Goal: Answer question/provide support: Share knowledge or assist other users

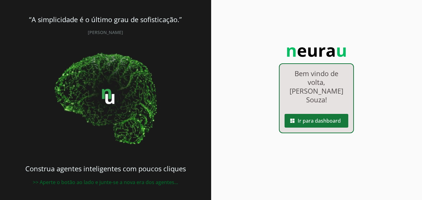
click at [310, 113] on span at bounding box center [316, 120] width 64 height 15
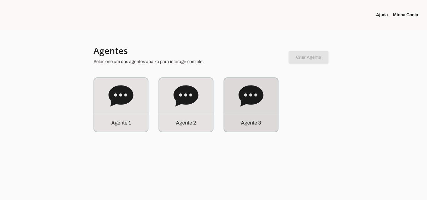
click at [254, 112] on div "Agente 3" at bounding box center [251, 105] width 54 height 54
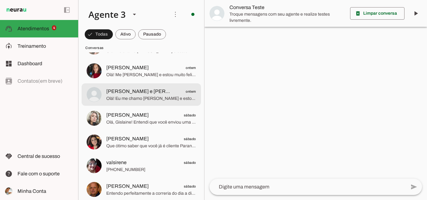
scroll to position [343, 0]
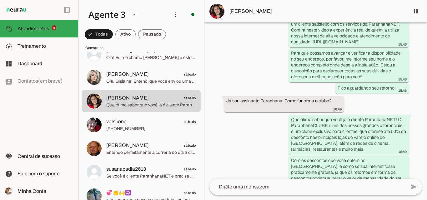
scroll to position [251, 0]
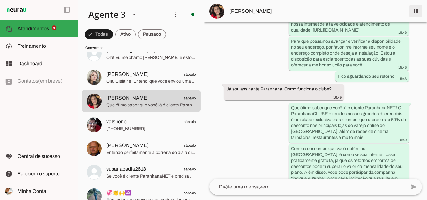
click at [422, 13] on span at bounding box center [415, 11] width 15 height 15
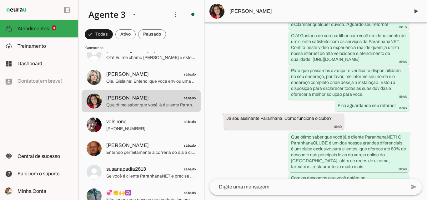
scroll to position [247, 0]
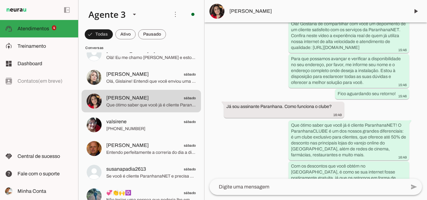
click at [295, 12] on span "[PERSON_NAME]" at bounding box center [316, 10] width 175 height 7
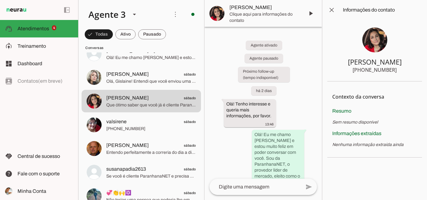
drag, startPoint x: 366, startPoint y: 71, endPoint x: 398, endPoint y: 74, distance: 32.3
click at [398, 74] on section "Tamara Thalheimer +55 5499264625" at bounding box center [374, 51] width 95 height 62
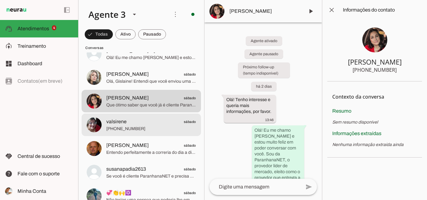
scroll to position [312, 0]
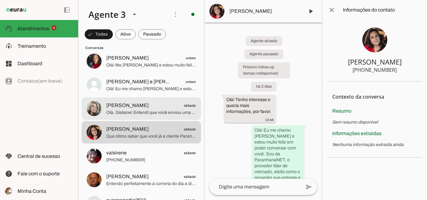
click at [151, 115] on span "Olá, Gislaine! Entendi que você enviou uma imagem, mas no momento não consigo v…" at bounding box center [151, 113] width 90 height 6
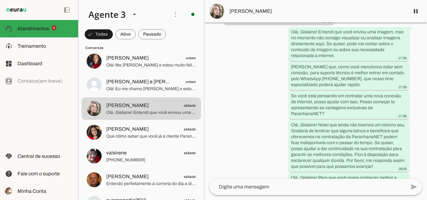
scroll to position [525, 0]
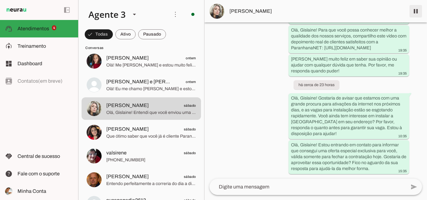
click at [417, 9] on span at bounding box center [415, 11] width 15 height 15
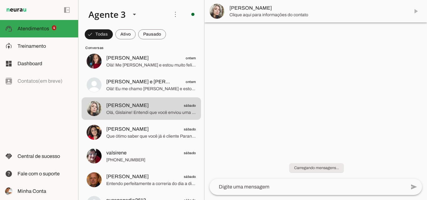
scroll to position [0, 0]
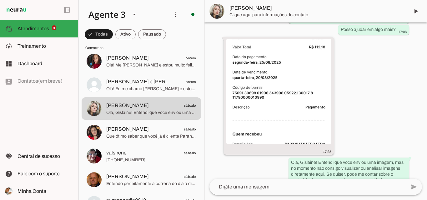
click at [305, 71] on img at bounding box center [278, 91] width 105 height 105
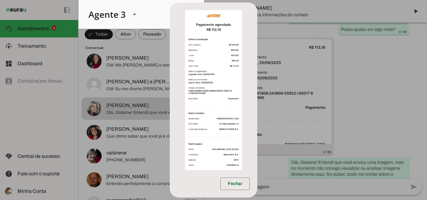
scroll to position [266, 0]
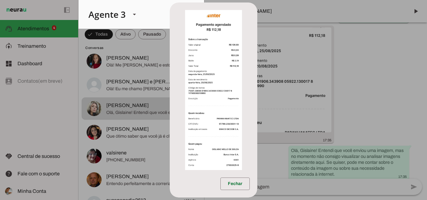
click at [239, 72] on img at bounding box center [213, 90] width 57 height 160
click at [205, 81] on img at bounding box center [213, 90] width 57 height 160
click at [257, 44] on dialog "Fechar" at bounding box center [213, 99] width 87 height 195
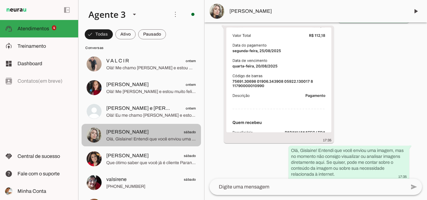
scroll to position [250, 0]
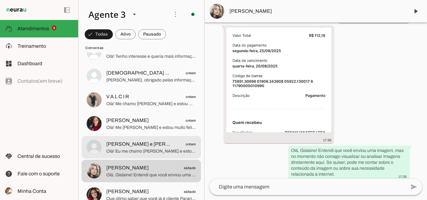
click at [172, 151] on span "Olá! Eu me chamo [PERSON_NAME] e estou muito feliz em ter a oportunidade de fal…" at bounding box center [151, 151] width 90 height 6
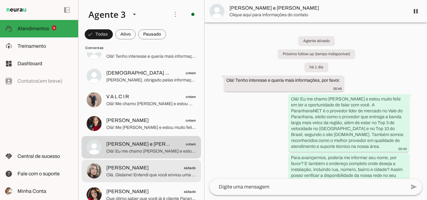
click at [170, 167] on span "gislaine sábado" at bounding box center [151, 168] width 90 height 8
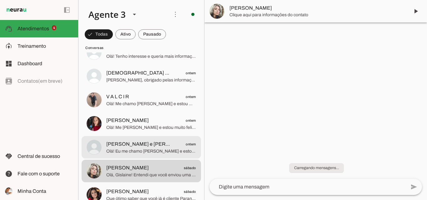
click at [168, 146] on span "Tiago e Gislene ontem" at bounding box center [151, 145] width 90 height 8
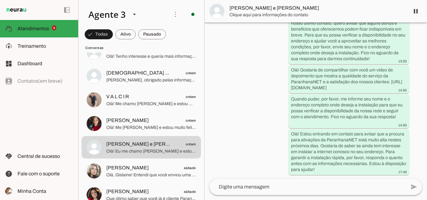
scroll to position [188, 0]
click at [414, 10] on span at bounding box center [415, 11] width 15 height 15
click at [329, 11] on span "[PERSON_NAME] e [PERSON_NAME]" at bounding box center [316, 7] width 175 height 7
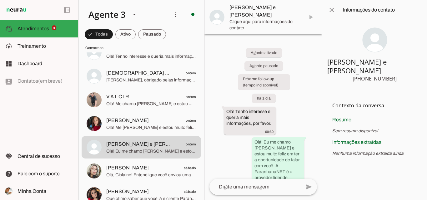
drag, startPoint x: 365, startPoint y: 70, endPoint x: 396, endPoint y: 74, distance: 31.2
click at [396, 72] on section "Tiago e Gislene +55 5496355617" at bounding box center [374, 55] width 95 height 70
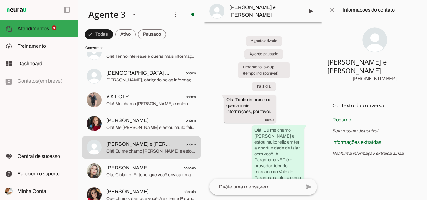
drag, startPoint x: 350, startPoint y: 62, endPoint x: 395, endPoint y: 73, distance: 46.3
click at [395, 73] on section "Tiago e Gislene +55 5496355617" at bounding box center [374, 55] width 95 height 70
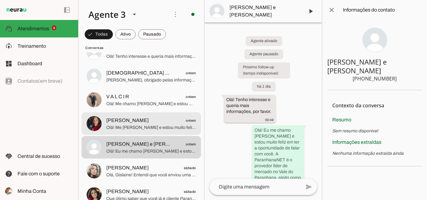
click at [148, 119] on span "Simone ontem" at bounding box center [151, 121] width 90 height 8
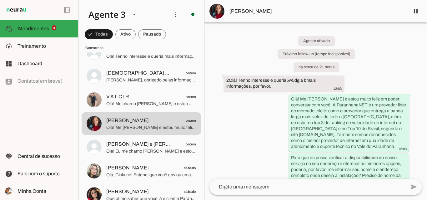
click at [333, 6] on md-item "[PERSON_NAME]" at bounding box center [315, 11] width 222 height 22
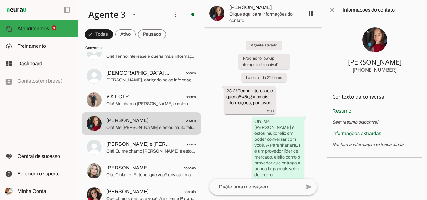
drag, startPoint x: 365, startPoint y: 69, endPoint x: 411, endPoint y: 71, distance: 46.3
click at [411, 71] on section "Simone +55 5195823303" at bounding box center [374, 51] width 95 height 62
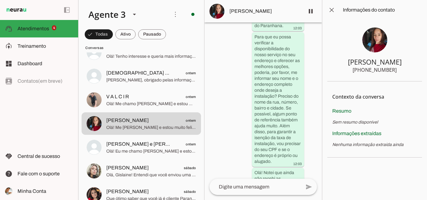
scroll to position [266, 0]
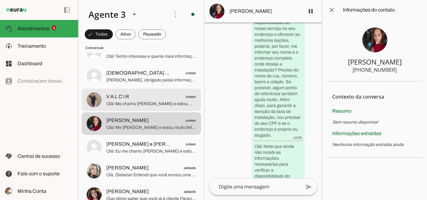
click at [124, 95] on span "V A L C I R" at bounding box center [117, 96] width 23 height 7
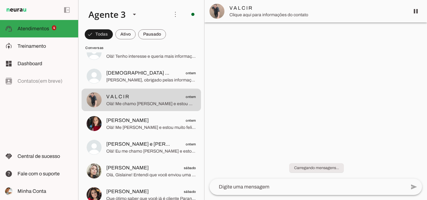
drag, startPoint x: 314, startPoint y: 11, endPoint x: 314, endPoint y: 16, distance: 5.1
click at [314, 16] on div at bounding box center [316, 11] width 175 height 14
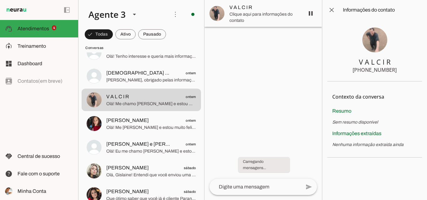
click at [297, 71] on div at bounding box center [262, 100] width 117 height 200
click at [333, 8] on span at bounding box center [331, 9] width 15 height 15
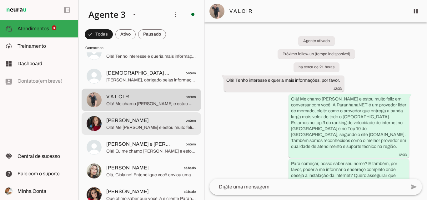
click at [170, 122] on span "Simone ontem" at bounding box center [151, 121] width 90 height 8
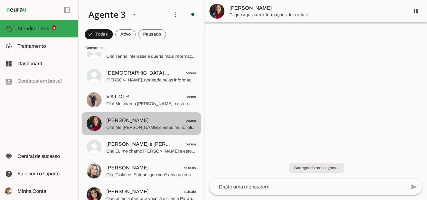
click at [172, 103] on span "Olá! Me chamo [PERSON_NAME] e estou muito feliz em conversar com você. A Paranh…" at bounding box center [151, 104] width 90 height 6
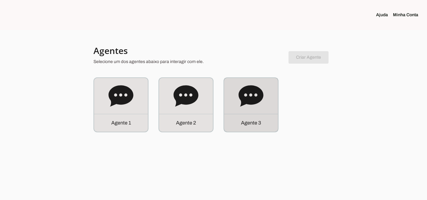
click at [267, 110] on div "Agente 3" at bounding box center [251, 105] width 54 height 54
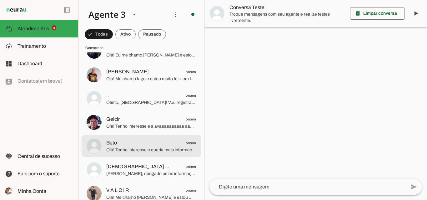
scroll to position [219, 0]
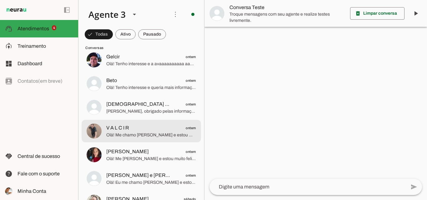
click at [168, 125] on span "V A L C I R ontem" at bounding box center [151, 128] width 90 height 8
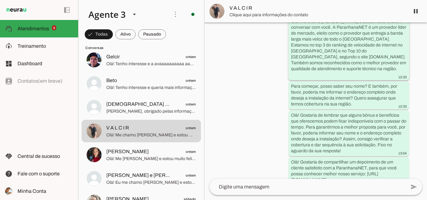
scroll to position [159, 0]
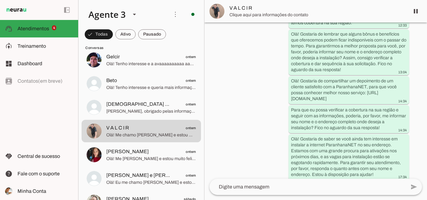
click at [308, 8] on span "V A L C I R" at bounding box center [316, 7] width 175 height 7
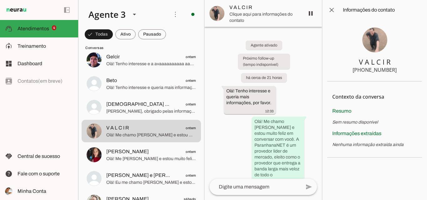
drag, startPoint x: 365, startPoint y: 72, endPoint x: 400, endPoint y: 70, distance: 34.4
click at [399, 70] on section "V A L C I R +55 5599658667" at bounding box center [374, 51] width 95 height 62
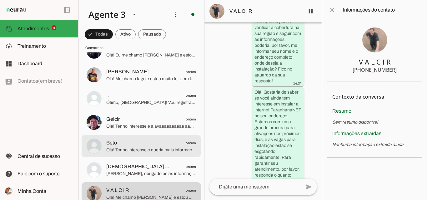
scroll to position [187, 0]
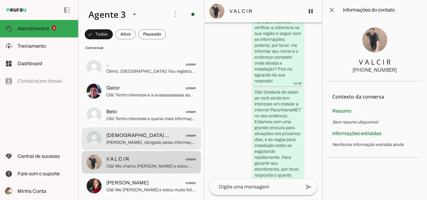
click at [151, 143] on span "[PERSON_NAME], obrigado pelas informações! A ParanhanaNET atende com rede de fi…" at bounding box center [151, 143] width 90 height 6
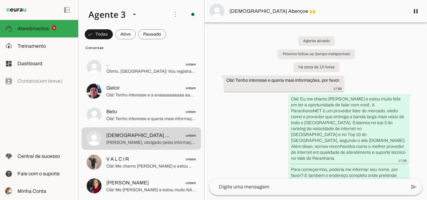
scroll to position [132, 0]
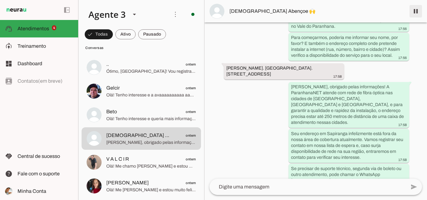
click at [415, 12] on span at bounding box center [415, 11] width 15 height 15
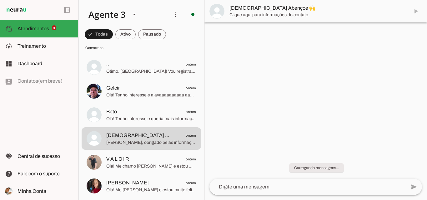
scroll to position [0, 0]
click at [321, 11] on span "[DEMOGRAPHIC_DATA] Abençoe 🙌" at bounding box center [316, 7] width 175 height 7
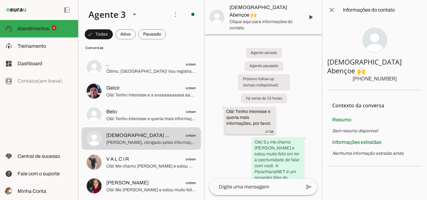
drag, startPoint x: 366, startPoint y: 70, endPoint x: 398, endPoint y: 72, distance: 32.5
click at [398, 72] on section "Deus Abençoe 🙌 +55 5199656738" at bounding box center [374, 55] width 95 height 70
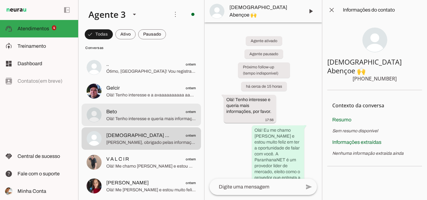
click at [158, 117] on span "Olá! Tenho interesse e queria mais informações, por favor." at bounding box center [151, 119] width 90 height 6
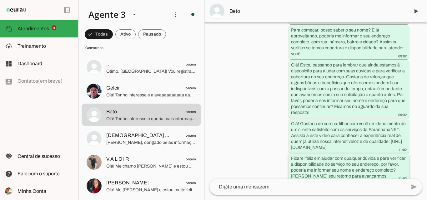
scroll to position [559, 0]
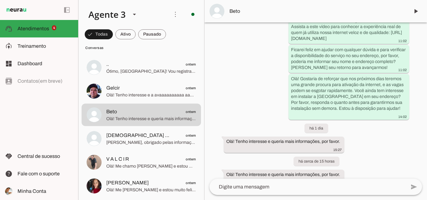
click at [318, 13] on span "Beto" at bounding box center [316, 10] width 175 height 7
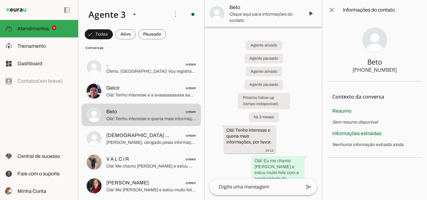
drag, startPoint x: 366, startPoint y: 71, endPoint x: 424, endPoint y: 71, distance: 58.1
click at [422, 71] on chat-information at bounding box center [374, 100] width 105 height 200
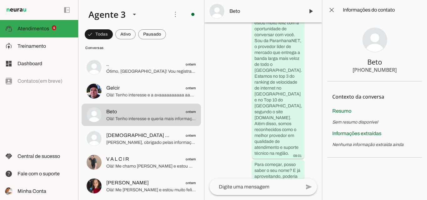
scroll to position [790, 0]
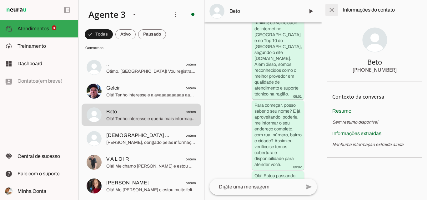
click at [330, 8] on span at bounding box center [331, 9] width 15 height 15
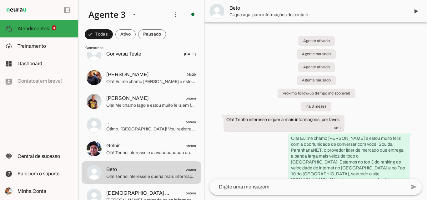
scroll to position [125, 0]
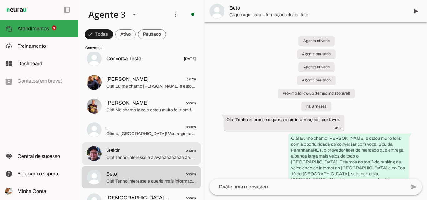
click at [155, 149] on span "Gelcir ontem" at bounding box center [151, 151] width 90 height 8
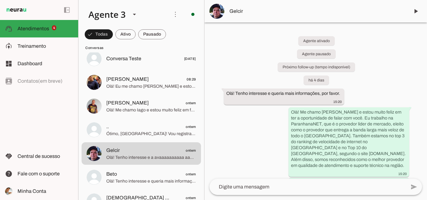
click at [334, 10] on span "Gelcir" at bounding box center [316, 10] width 175 height 7
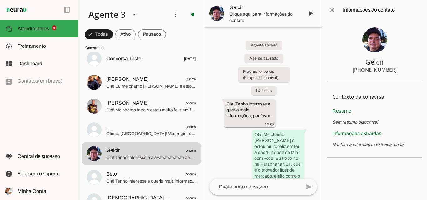
drag, startPoint x: 365, startPoint y: 70, endPoint x: 397, endPoint y: 72, distance: 32.2
click at [397, 72] on section "Gelcir +55 5499273450" at bounding box center [374, 51] width 95 height 62
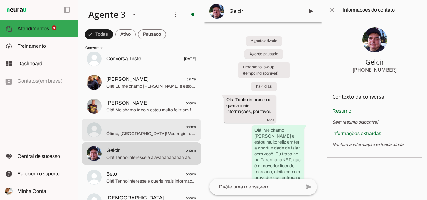
click at [138, 128] on span ".. ontem" at bounding box center [151, 127] width 90 height 8
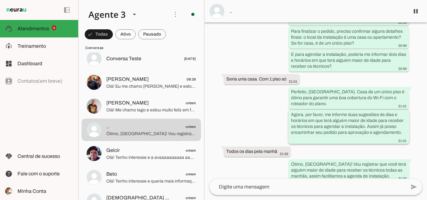
scroll to position [914, 0]
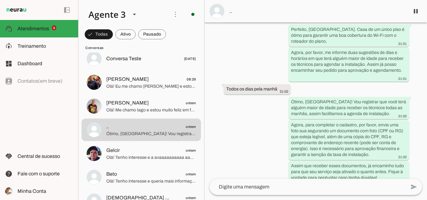
click at [309, 7] on md-item ".." at bounding box center [315, 11] width 222 height 22
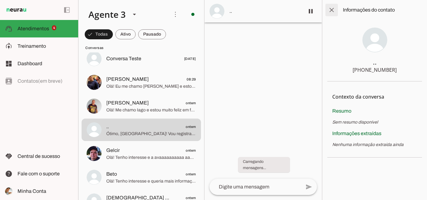
click at [333, 10] on span at bounding box center [331, 9] width 15 height 15
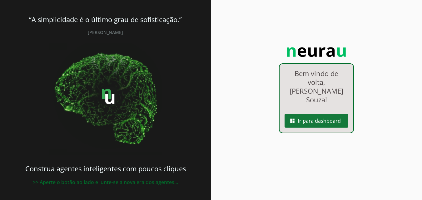
click at [327, 113] on span at bounding box center [316, 120] width 64 height 15
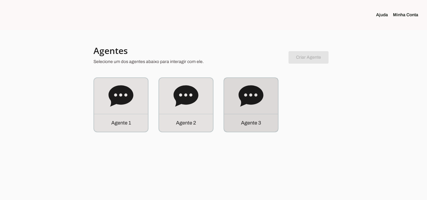
click at [258, 109] on div "Agente 3" at bounding box center [251, 105] width 54 height 54
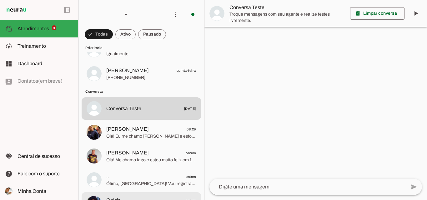
scroll to position [125, 0]
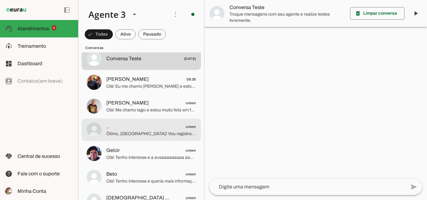
click at [152, 128] on span ".. ontem" at bounding box center [151, 127] width 90 height 8
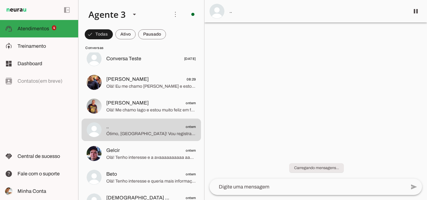
click at [308, 7] on md-item ".." at bounding box center [315, 11] width 222 height 22
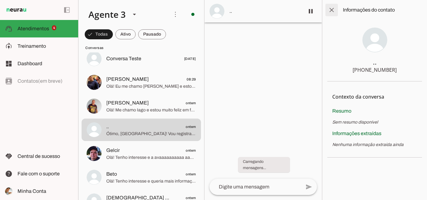
click at [332, 13] on span at bounding box center [331, 9] width 15 height 15
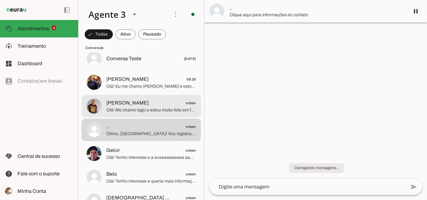
click at [177, 104] on span "[PERSON_NAME] ontem" at bounding box center [151, 103] width 90 height 8
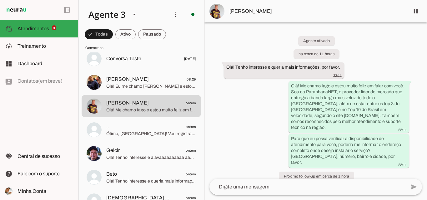
click at [331, 9] on span "[PERSON_NAME]" at bounding box center [316, 10] width 175 height 7
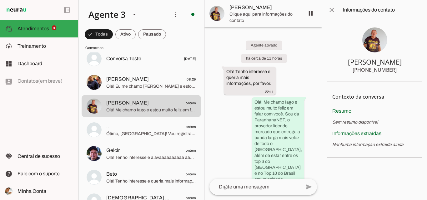
drag, startPoint x: 365, startPoint y: 69, endPoint x: 398, endPoint y: 72, distance: 33.5
click at [398, 72] on section "[PERSON_NAME] [PHONE_NUMBER]" at bounding box center [374, 51] width 95 height 62
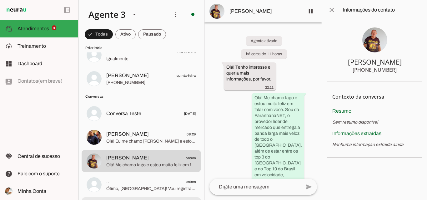
scroll to position [62, 0]
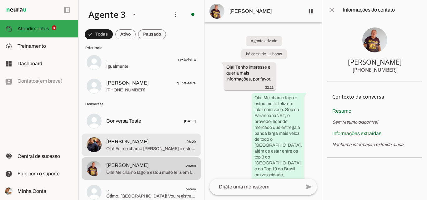
click at [145, 150] on span "Olá! Eu me chamo [PERSON_NAME] e estou muito feliz em falar com você. Sou da Pa…" at bounding box center [151, 149] width 90 height 6
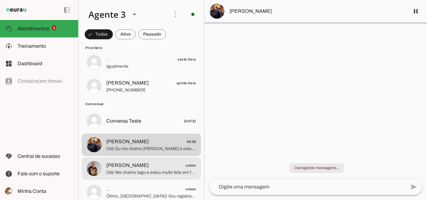
click at [158, 171] on span "Olá! Me chamo Iago e estou muito feliz em falar com você. Sou da ParanhanaNET, …" at bounding box center [151, 173] width 90 height 6
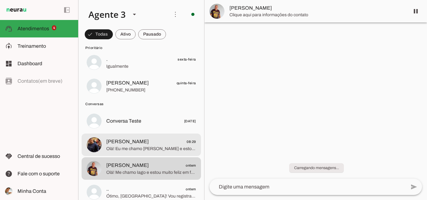
click at [156, 140] on span "[PERSON_NAME] 08:29" at bounding box center [151, 142] width 90 height 8
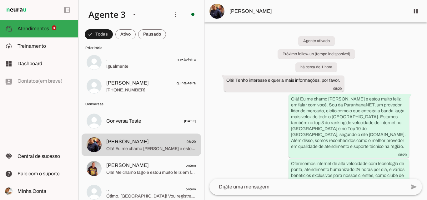
click at [295, 14] on span "[PERSON_NAME]" at bounding box center [316, 10] width 175 height 7
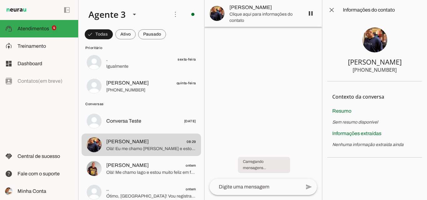
drag, startPoint x: 365, startPoint y: 71, endPoint x: 398, endPoint y: 70, distance: 33.4
click at [398, 70] on section "[PERSON_NAME] [PHONE_NUMBER]" at bounding box center [374, 51] width 95 height 62
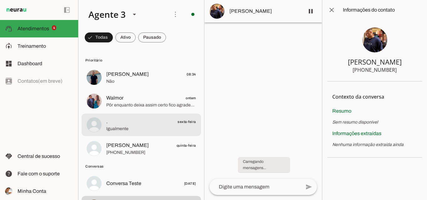
click at [146, 121] on span ". sexta-feira" at bounding box center [151, 122] width 90 height 8
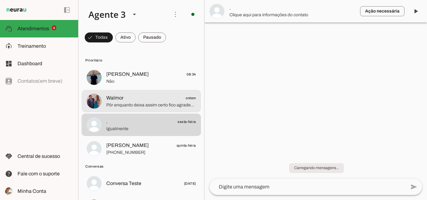
click at [158, 101] on span "Walmor ontem" at bounding box center [151, 98] width 90 height 8
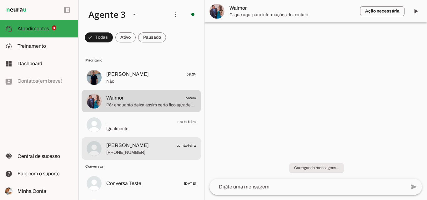
click at [171, 89] on md-item "[PERSON_NAME] quinta-feira [PHONE_NUMBER]" at bounding box center [140, 77] width 119 height 22
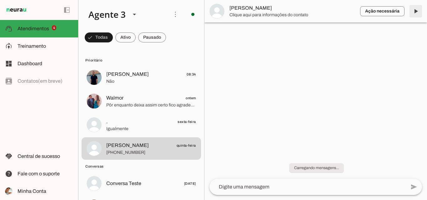
click at [416, 14] on span at bounding box center [415, 11] width 15 height 15
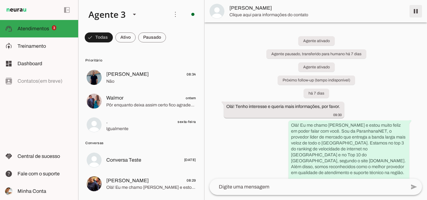
click at [416, 13] on span at bounding box center [415, 11] width 15 height 15
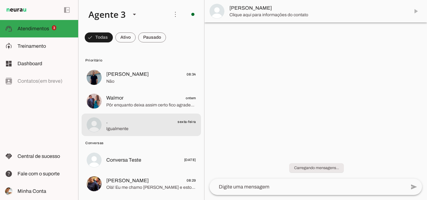
click at [170, 122] on span ". sexta-feira" at bounding box center [151, 122] width 90 height 8
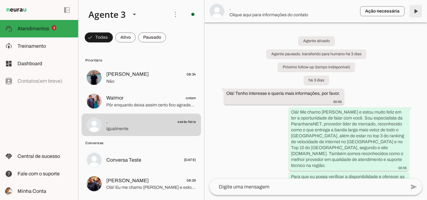
click at [416, 15] on span at bounding box center [415, 11] width 15 height 15
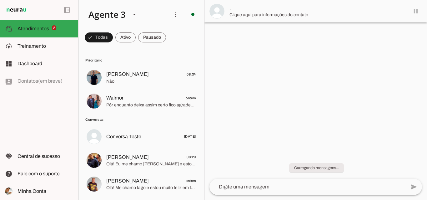
click at [415, 13] on span at bounding box center [415, 11] width 15 height 15
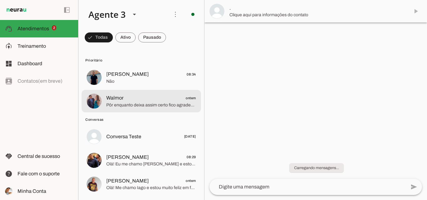
click at [0, 0] on slot "Prioritário [PERSON_NAME] 08:34 Não [GEOGRAPHIC_DATA] ontem [PERSON_NAME] enqua…" at bounding box center [0, 0] width 0 height 0
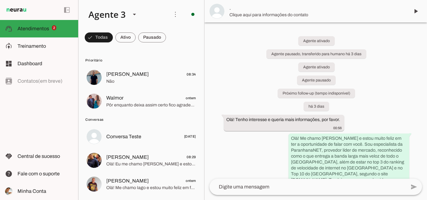
click at [169, 119] on span "Conversas" at bounding box center [140, 119] width 111 height 5
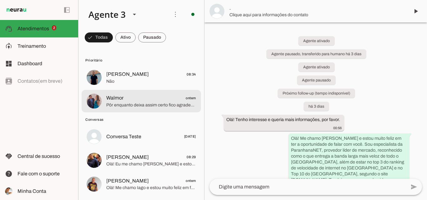
click at [166, 89] on md-item "Walmor ontem [PERSON_NAME] enquanto deixa assim certo fico agradecido pela aten…" at bounding box center [140, 77] width 119 height 22
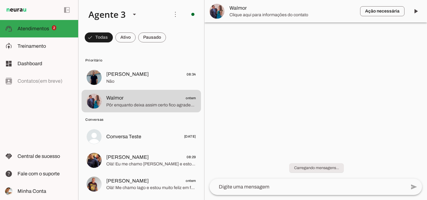
click at [232, 81] on div at bounding box center [315, 100] width 222 height 200
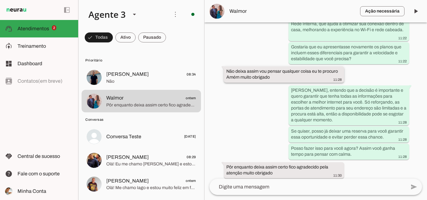
scroll to position [1324, 0]
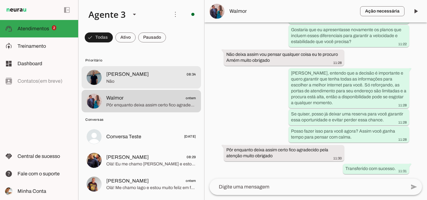
click at [171, 83] on span "Não" at bounding box center [151, 81] width 90 height 6
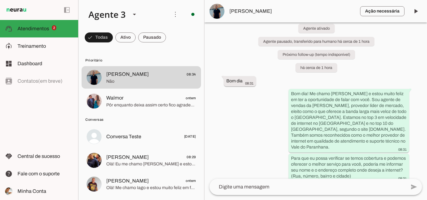
scroll to position [2, 0]
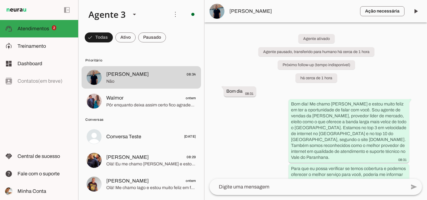
click at [255, 12] on span "[PERSON_NAME]" at bounding box center [292, 10] width 126 height 7
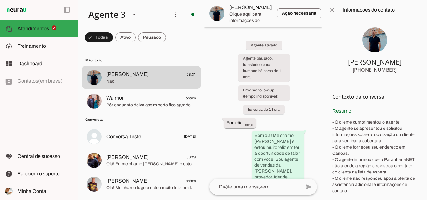
drag, startPoint x: 363, startPoint y: 69, endPoint x: 392, endPoint y: 74, distance: 29.5
click at [392, 74] on section "[PERSON_NAME] [PHONE_NUMBER]" at bounding box center [374, 51] width 95 height 62
